Goal: Task Accomplishment & Management: Complete application form

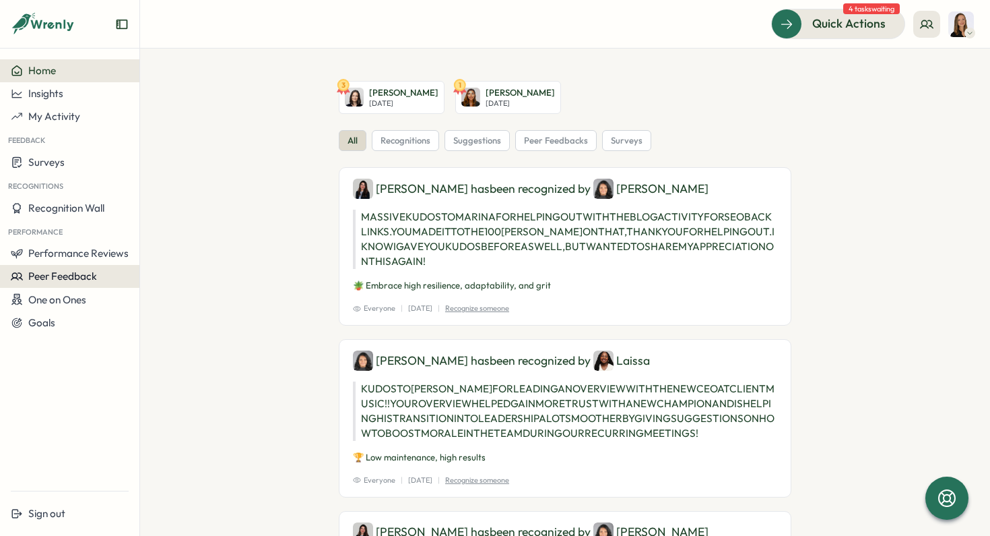
click at [75, 269] on span "Peer Feedback" at bounding box center [62, 275] width 69 height 13
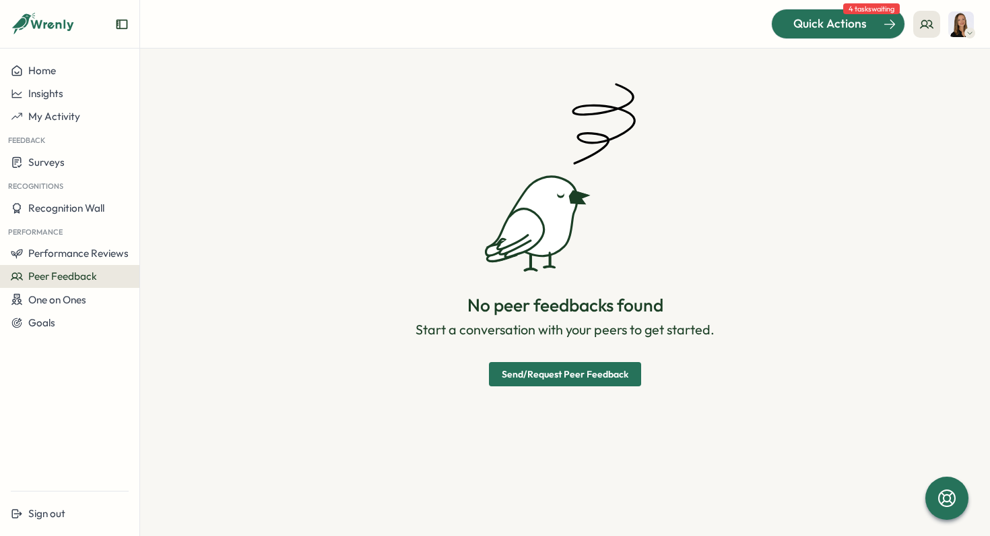
click at [843, 23] on span "Quick Actions" at bounding box center [830, 24] width 73 height 18
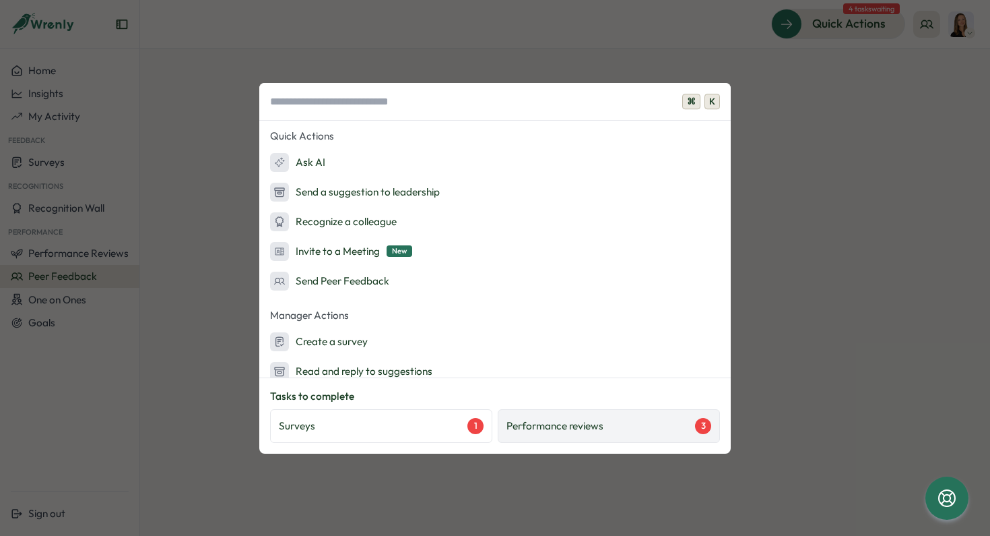
click at [552, 412] on div "Performance reviews 3" at bounding box center [609, 426] width 222 height 34
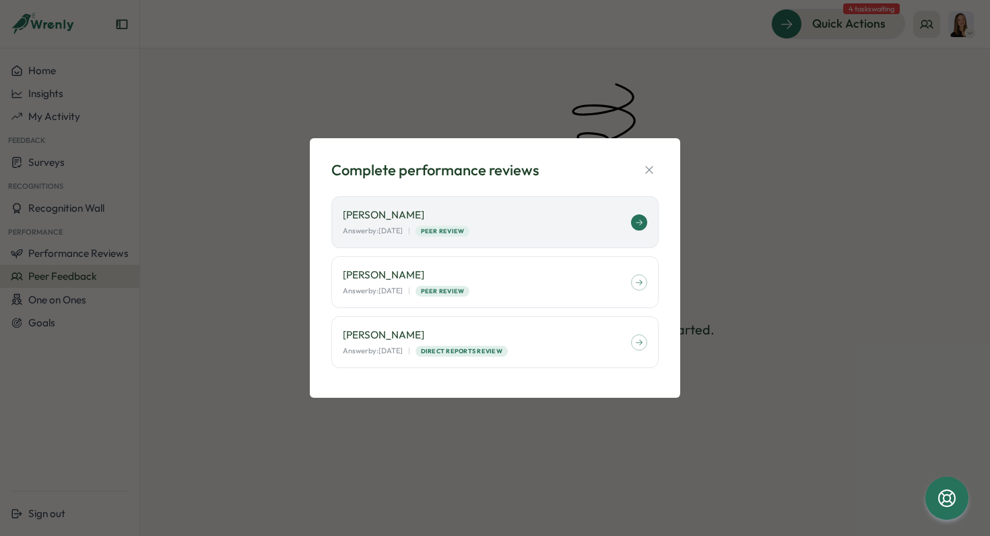
click at [527, 222] on p "Friederike Giese" at bounding box center [487, 214] width 288 height 15
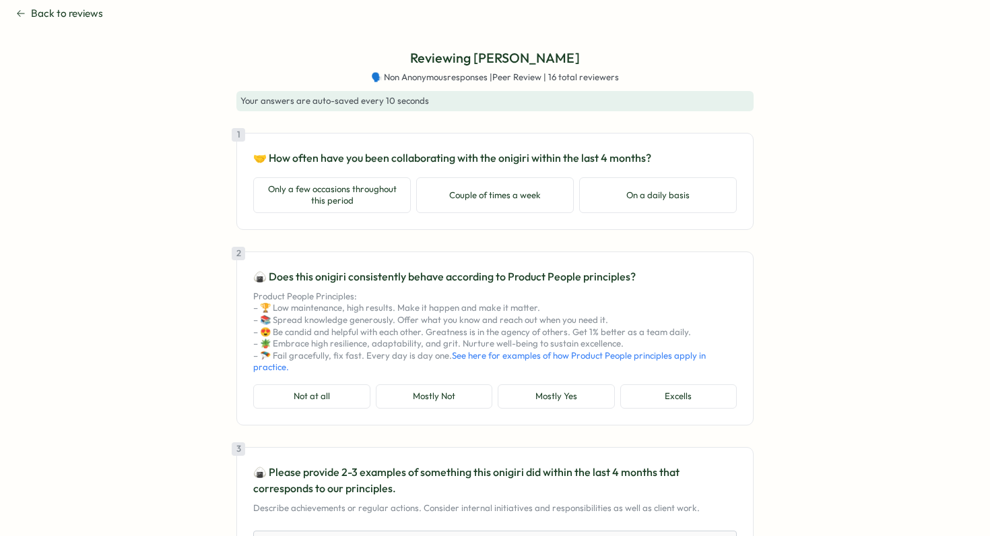
scroll to position [15, 0]
